Goal: Find contact information: Find contact information

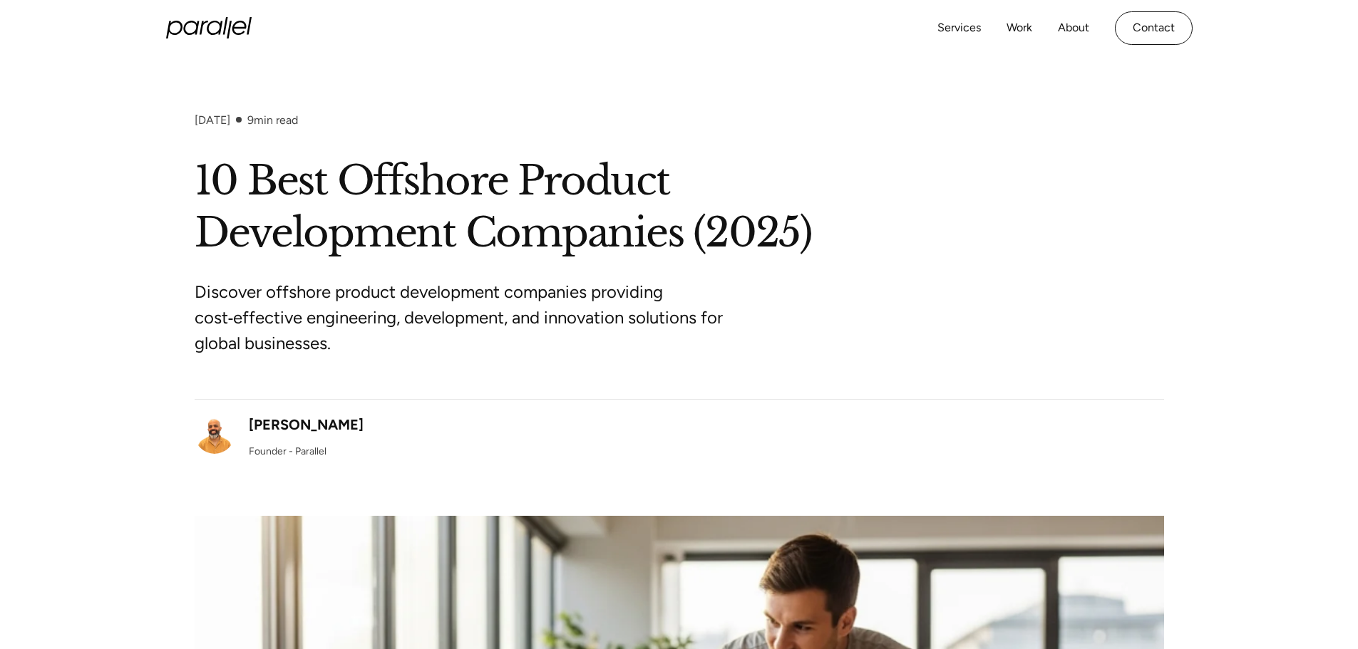
click at [200, 15] on div "Services Work About Careers Contact LinkedIn Twitter (X)" at bounding box center [679, 28] width 1026 height 56
click at [200, 21] on icon "home" at bounding box center [209, 27] width 86 height 21
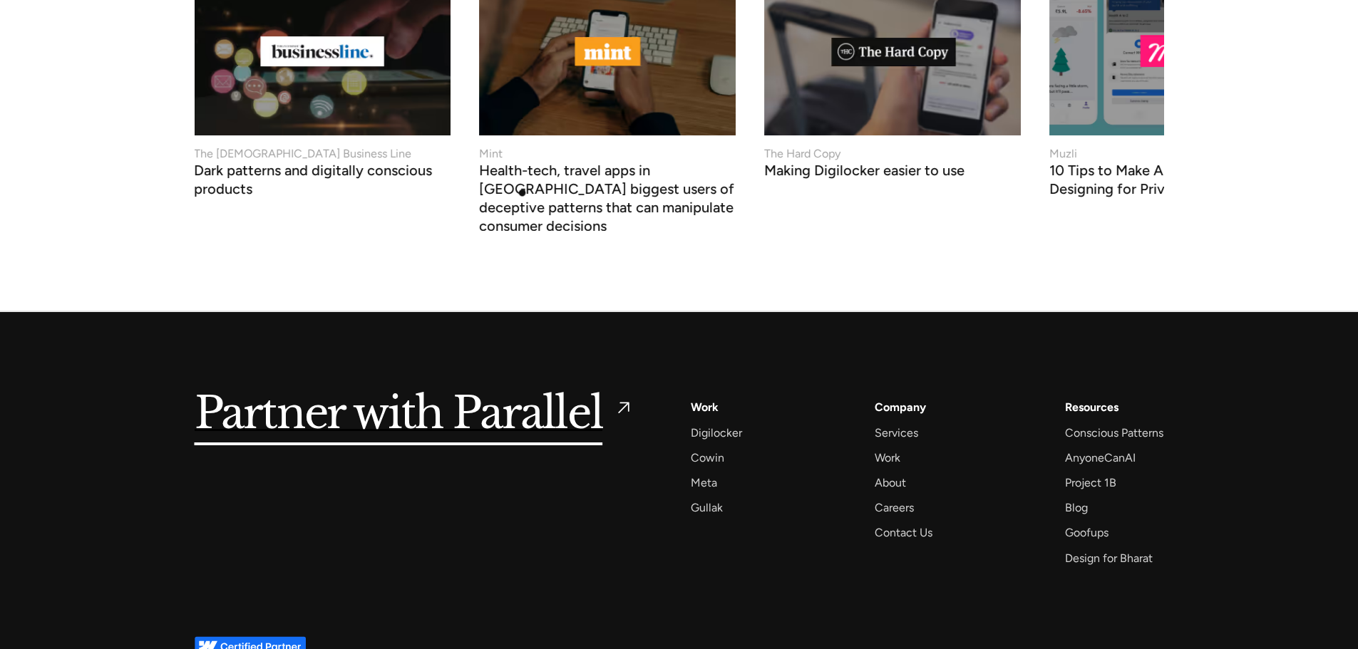
scroll to position [5477, 0]
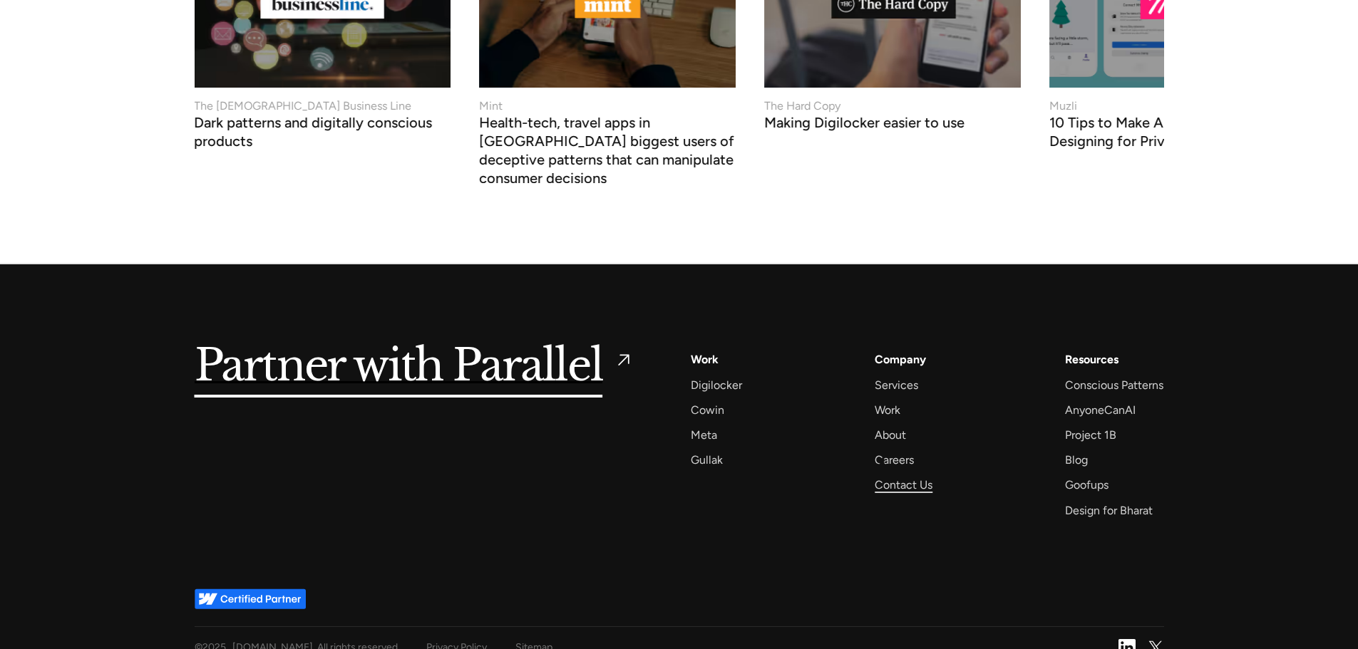
click at [884, 475] on div "Contact Us" at bounding box center [904, 484] width 58 height 19
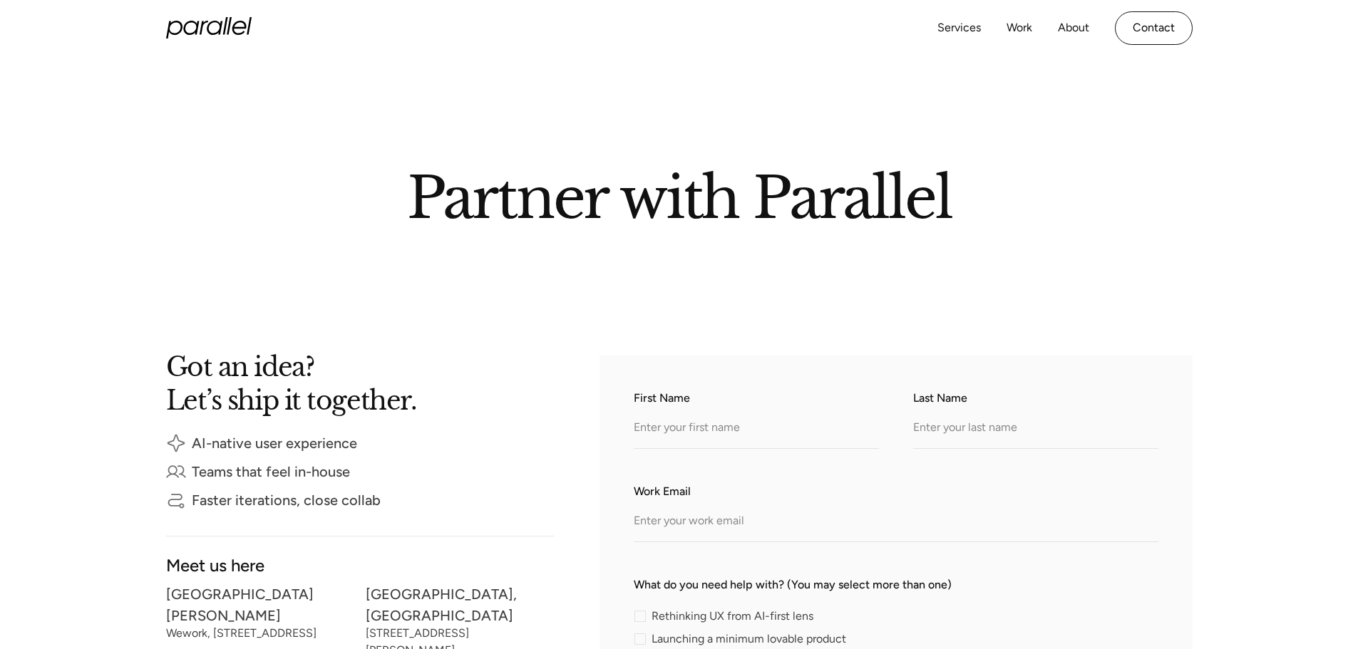
click at [217, 30] on icon "home" at bounding box center [209, 27] width 86 height 21
